Goal: Task Accomplishment & Management: Complete application form

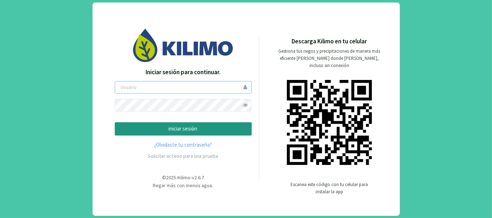
type input "tacchi"
click at [190, 128] on p "iniciar sesión" at bounding box center [183, 129] width 125 height 8
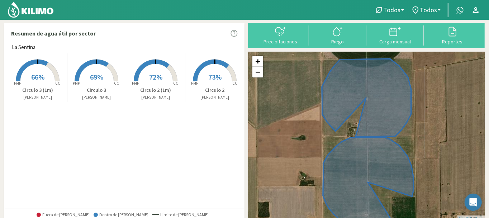
click at [339, 37] on icon at bounding box center [337, 31] width 11 height 11
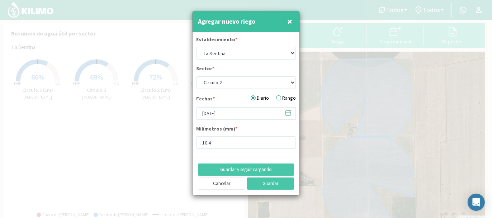
click at [289, 113] on icon at bounding box center [288, 112] width 7 height 7
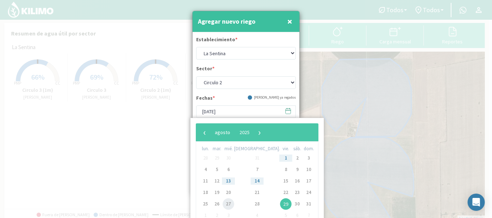
click at [232, 202] on span "27" at bounding box center [228, 203] width 11 height 11
type input "[DATE]"
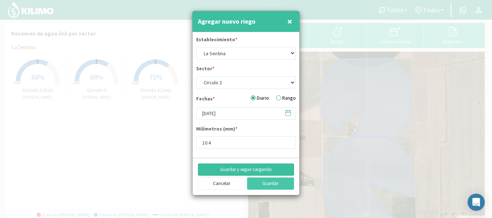
click at [248, 168] on button "Guardar y seguir cargando" at bounding box center [246, 169] width 96 height 12
click at [292, 80] on select "Circulo 2 Circulo 2 (1m) Circulo 3 Circulo 3 (1m)" at bounding box center [246, 82] width 100 height 13
select select "1: Object"
click at [196, 76] on select "Circulo 2 Circulo 2 (1m) Circulo 3 Circulo 3 (1m)" at bounding box center [246, 82] width 100 height 13
click at [246, 167] on button "Guardar y seguir cargando" at bounding box center [246, 169] width 96 height 12
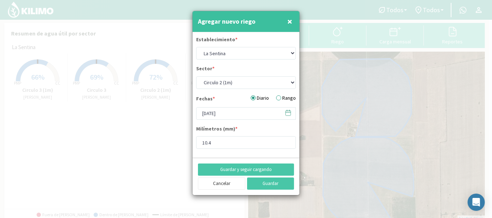
click at [290, 111] on icon at bounding box center [288, 112] width 7 height 7
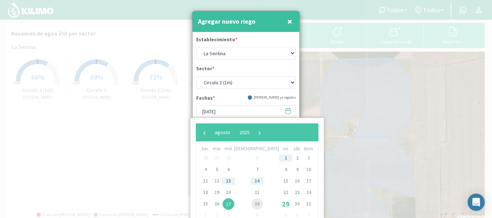
click at [251, 203] on span "28" at bounding box center [256, 203] width 11 height 11
type input "[DATE]"
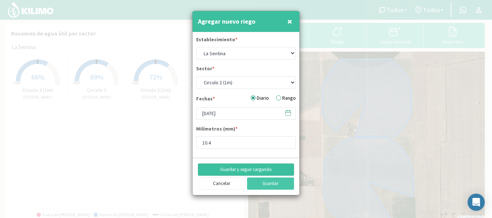
click at [255, 169] on button "Guardar y seguir cargando" at bounding box center [246, 169] width 96 height 12
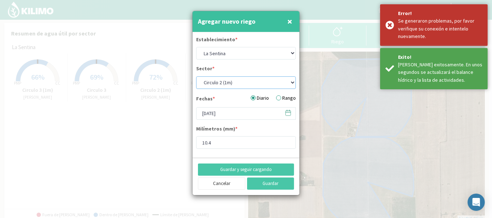
click at [292, 79] on select "Circulo 2 Circulo 2 (1m) Circulo 3 Circulo 3 (1m)" at bounding box center [246, 82] width 100 height 13
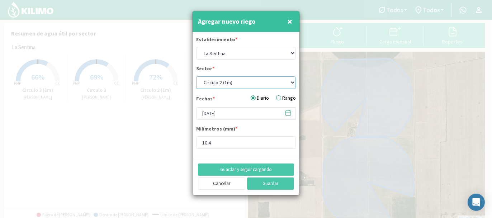
select select "0: Object"
click at [196, 76] on select "Circulo 2 Circulo 2 (1m) Circulo 3 Circulo 3 (1m)" at bounding box center [246, 82] width 100 height 13
click at [251, 169] on button "Guardar y seguir cargando" at bounding box center [246, 169] width 96 height 12
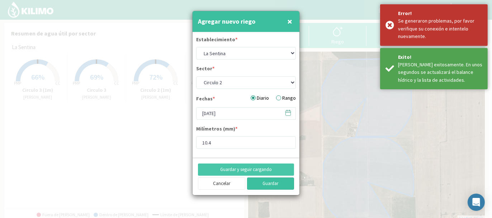
click at [271, 179] on button "Guardar" at bounding box center [270, 183] width 47 height 12
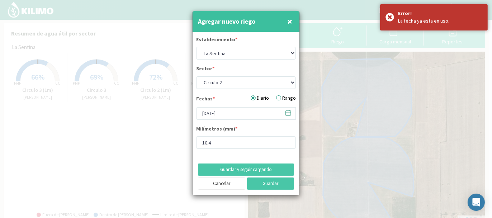
click at [289, 19] on span "×" at bounding box center [289, 21] width 5 height 12
type input "[DATE]"
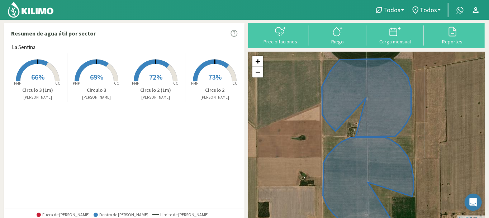
click at [211, 80] on span "73%" at bounding box center [214, 76] width 13 height 9
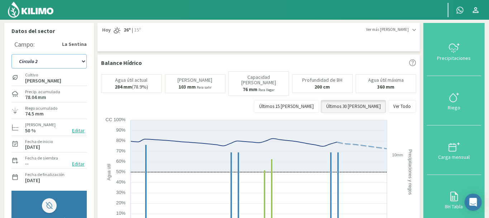
click at [83, 61] on select "Circulo 2 Circulo 2 (1m) Circulo 3 Circulo 3 (1m)" at bounding box center [48, 61] width 75 height 14
click at [11, 54] on select "Circulo 2 Circulo 2 (1m) Circulo 3 Circulo 3 (1m)" at bounding box center [48, 61] width 75 height 14
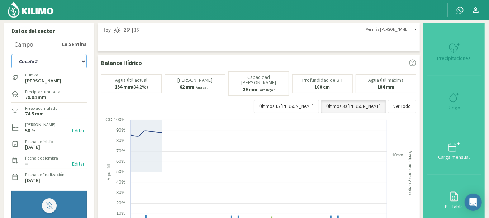
select select "5: Object"
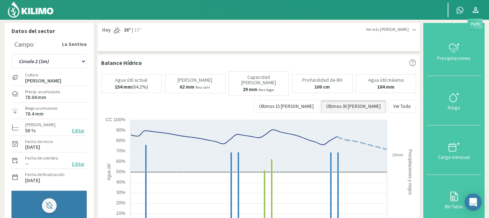
click at [475, 10] on icon at bounding box center [475, 10] width 9 height 9
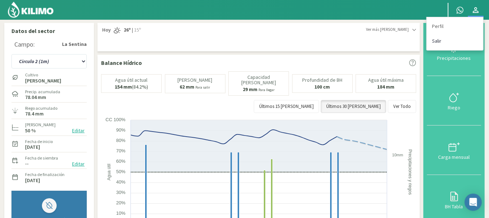
click at [437, 39] on link "Salir" at bounding box center [455, 41] width 57 height 15
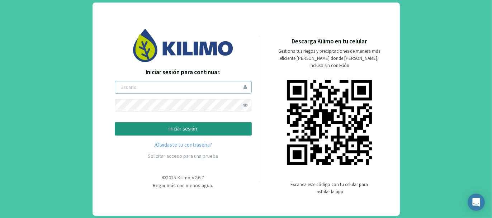
type input "tacchi"
